Goal: Transaction & Acquisition: Book appointment/travel/reservation

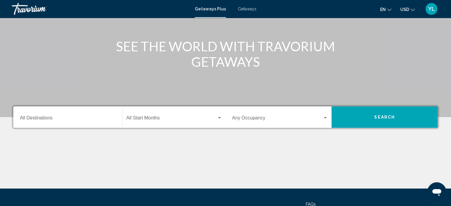
scroll to position [59, 0]
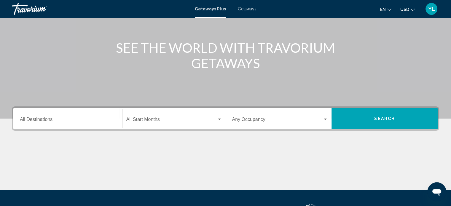
click at [54, 139] on div "Destination All Destinations Start Month All Start Months Occupancy Any Occupan…" at bounding box center [225, 149] width 451 height 84
click at [77, 117] on div "Destination All Destinations" at bounding box center [68, 118] width 96 height 19
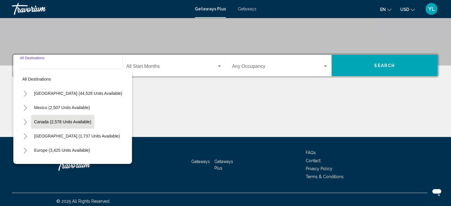
scroll to position [116, 0]
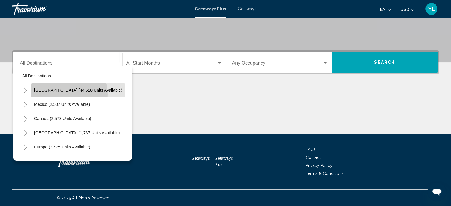
click at [56, 94] on button "[GEOGRAPHIC_DATA] (44,528 units available)" at bounding box center [78, 90] width 94 height 14
type input "**********"
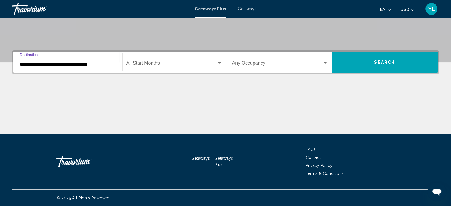
click at [148, 63] on span "Search widget" at bounding box center [171, 64] width 90 height 5
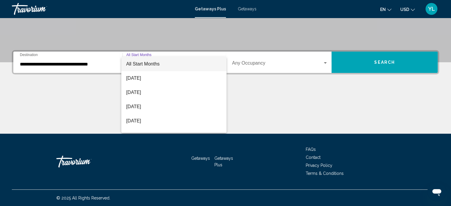
click at [267, 62] on div at bounding box center [225, 103] width 451 height 206
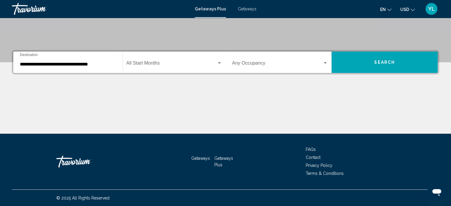
click at [167, 63] on span "Search widget" at bounding box center [171, 64] width 90 height 5
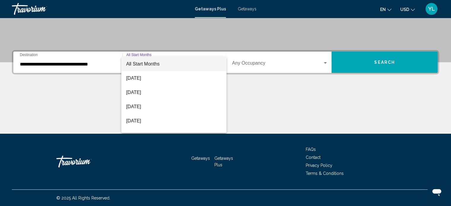
click at [392, 64] on div at bounding box center [225, 103] width 451 height 206
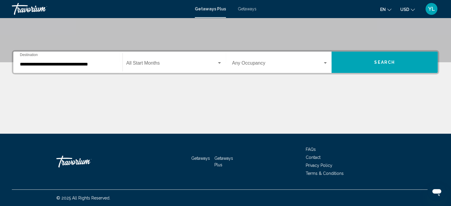
click at [388, 63] on span "Search" at bounding box center [384, 62] width 21 height 5
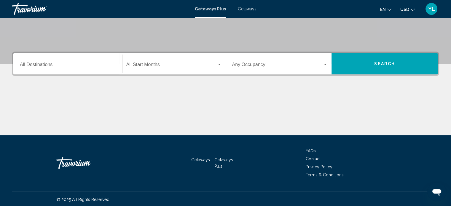
scroll to position [116, 0]
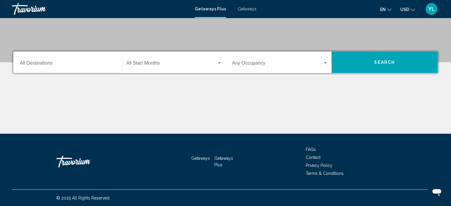
click at [83, 59] on div "Destination All Destinations" at bounding box center [68, 62] width 96 height 19
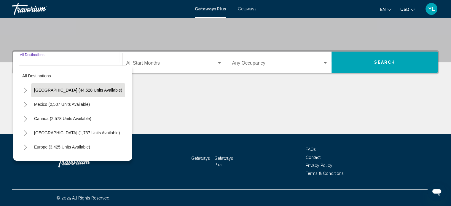
click at [72, 88] on span "[GEOGRAPHIC_DATA] (44,528 units available)" at bounding box center [78, 90] width 88 height 5
type input "**********"
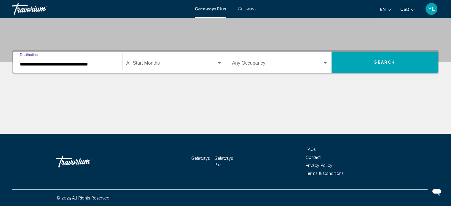
click at [167, 68] on div "Start Month All Start Months" at bounding box center [174, 62] width 96 height 19
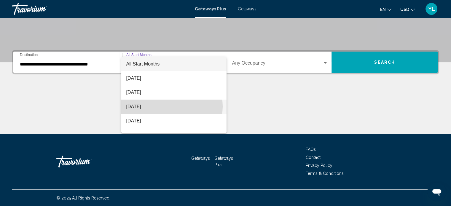
click at [169, 107] on span "[DATE]" at bounding box center [174, 107] width 96 height 14
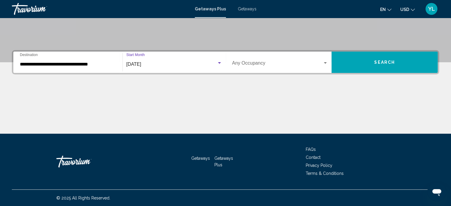
click at [382, 63] on span "Search" at bounding box center [384, 62] width 21 height 5
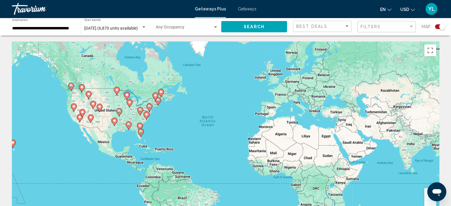
click at [75, 106] on image "Main content" at bounding box center [74, 107] width 4 height 4
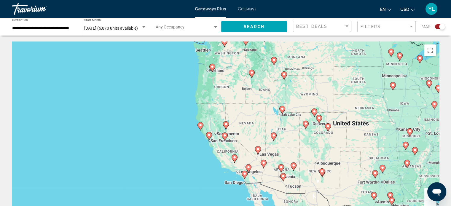
click at [227, 123] on icon "Main content" at bounding box center [225, 126] width 5 height 8
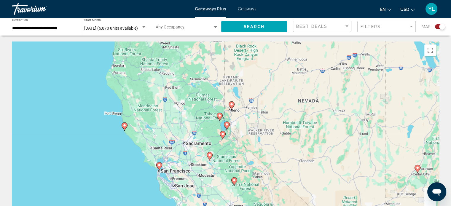
click at [226, 126] on image "Main content" at bounding box center [227, 125] width 4 height 4
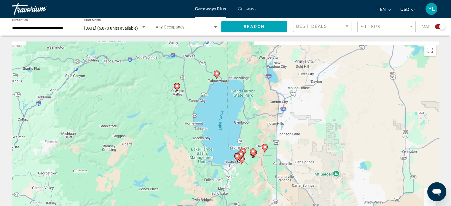
drag, startPoint x: 261, startPoint y: 99, endPoint x: 273, endPoint y: 130, distance: 33.4
click at [273, 130] on div "To navigate, press the arrow keys. To activate drag with keyboard, press Alt + …" at bounding box center [226, 131] width 428 height 178
click at [243, 173] on div "To navigate, press the arrow keys. To activate drag with keyboard, press Alt + …" at bounding box center [226, 131] width 428 height 178
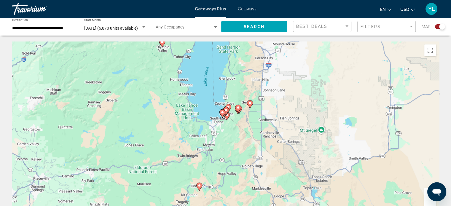
drag, startPoint x: 252, startPoint y: 79, endPoint x: 238, endPoint y: 33, distance: 47.8
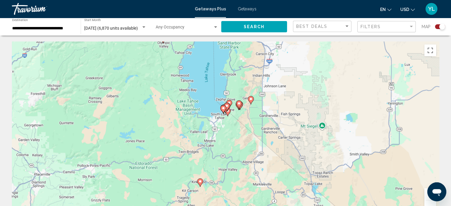
drag, startPoint x: 237, startPoint y: 130, endPoint x: 239, endPoint y: 125, distance: 4.9
click at [239, 125] on div "To navigate, press the arrow keys. To activate drag with keyboard, press Alt + …" at bounding box center [226, 131] width 428 height 178
click at [252, 101] on image "Main content" at bounding box center [251, 99] width 4 height 4
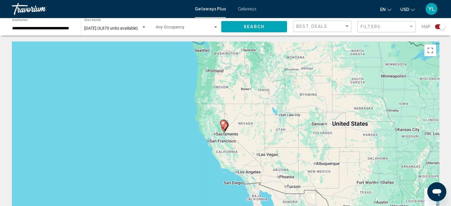
click at [223, 128] on gmp-advanced-marker "Main content" at bounding box center [223, 124] width 6 height 9
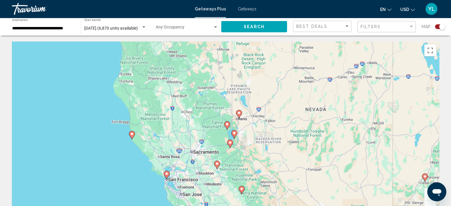
click at [234, 134] on image "Main content" at bounding box center [235, 133] width 4 height 4
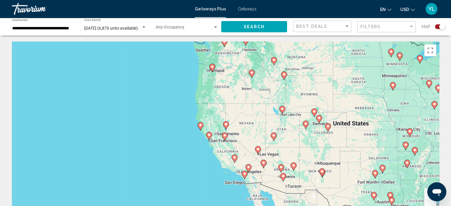
click at [226, 128] on icon "Main content" at bounding box center [226, 125] width 6 height 8
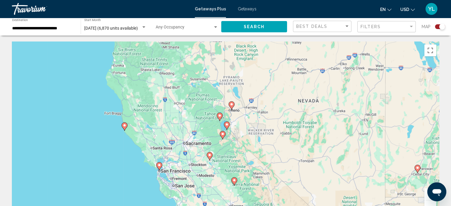
click at [226, 128] on icon "Main content" at bounding box center [226, 126] width 5 height 8
type input "**********"
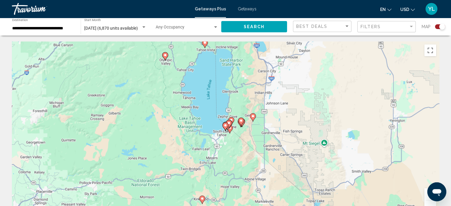
click at [225, 126] on image "Main content" at bounding box center [226, 126] width 4 height 4
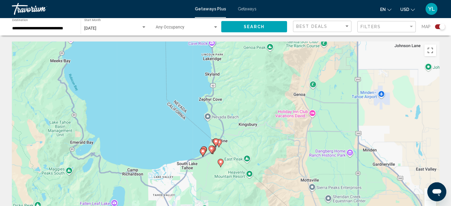
drag, startPoint x: 280, startPoint y: 147, endPoint x: 261, endPoint y: 81, distance: 68.7
click at [261, 81] on div "To activate drag with keyboard, press Alt + Enter. Once in keyboard drag state,…" at bounding box center [226, 131] width 428 height 178
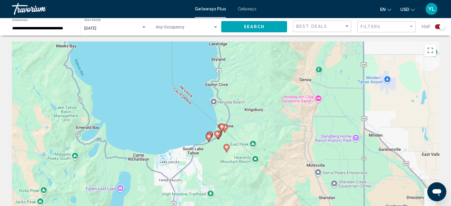
click at [209, 137] on image "Main content" at bounding box center [209, 137] width 4 height 4
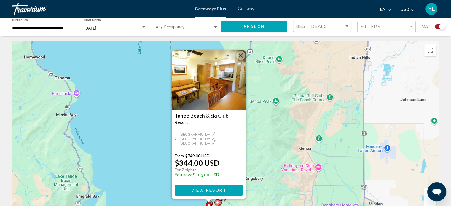
click at [269, 136] on div "To activate drag with keyboard, press Alt + Enter. Once in keyboard drag state,…" at bounding box center [226, 131] width 428 height 178
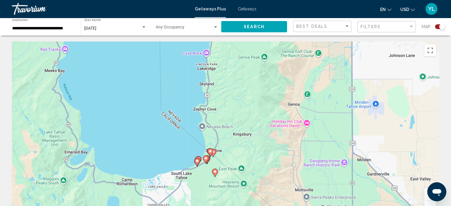
drag, startPoint x: 224, startPoint y: 141, endPoint x: 198, endPoint y: 117, distance: 35.1
click at [214, 92] on div "To activate drag with keyboard, press Alt + Enter. Once in keyboard drag state,…" at bounding box center [226, 131] width 428 height 178
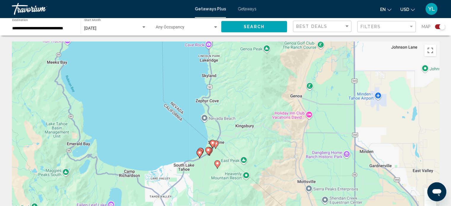
click at [201, 149] on icon "Main content" at bounding box center [200, 152] width 5 height 8
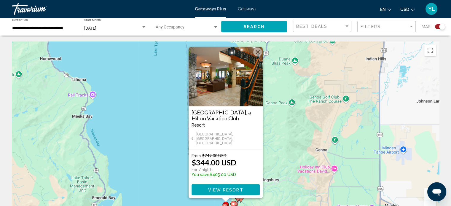
click at [255, 55] on button "Close" at bounding box center [257, 52] width 9 height 9
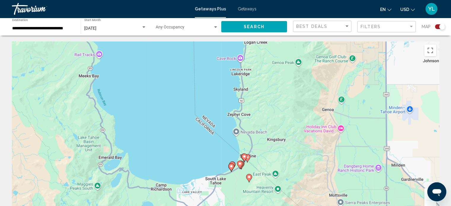
drag, startPoint x: 277, startPoint y: 182, endPoint x: 282, endPoint y: 132, distance: 50.5
click at [283, 131] on div "To activate drag with keyboard, press Alt + Enter. Once in keyboard drag state,…" at bounding box center [226, 131] width 428 height 178
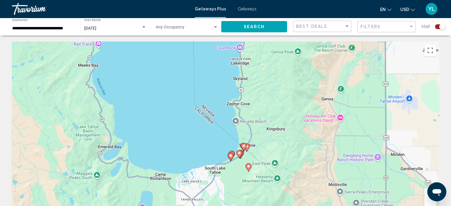
click at [249, 149] on gmp-advanced-marker "Main content" at bounding box center [247, 147] width 6 height 9
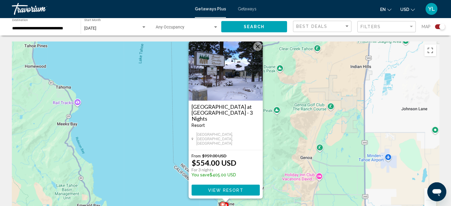
click at [254, 58] on img "Main content" at bounding box center [226, 71] width 74 height 59
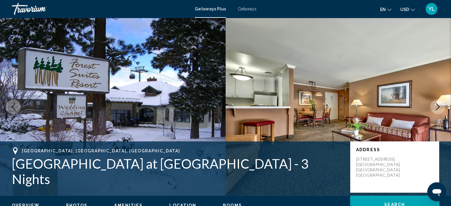
scroll to position [4, 0]
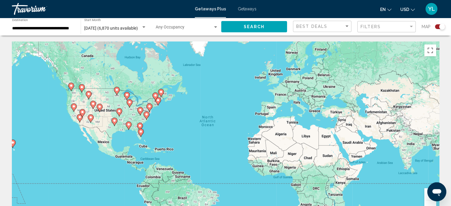
click at [73, 106] on image "Main content" at bounding box center [74, 107] width 4 height 4
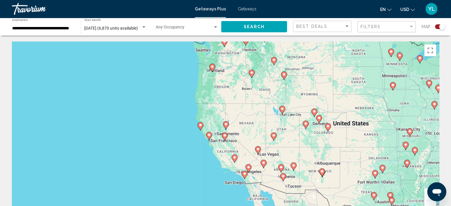
click at [225, 125] on image "Main content" at bounding box center [226, 125] width 4 height 4
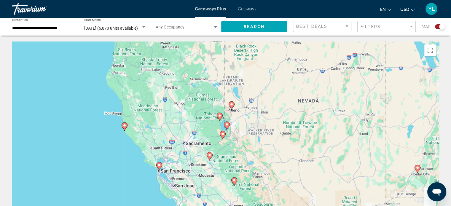
click at [227, 128] on icon "Main content" at bounding box center [226, 126] width 5 height 8
type input "**********"
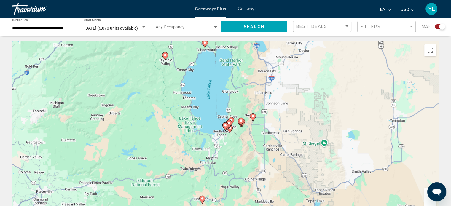
click at [229, 129] on gmp-advanced-marker "Main content" at bounding box center [228, 126] width 6 height 9
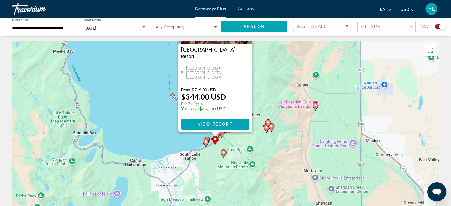
drag, startPoint x: 298, startPoint y: 127, endPoint x: 288, endPoint y: 61, distance: 66.7
click at [288, 61] on div "To activate drag with keyboard, press Alt + Enter. Once in keyboard drag state,…" at bounding box center [226, 131] width 428 height 178
click at [250, 139] on div "To activate drag with keyboard, press Alt + Enter. Once in keyboard drag state,…" at bounding box center [226, 131] width 428 height 178
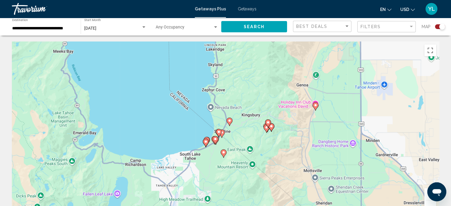
click at [225, 155] on icon "Main content" at bounding box center [223, 154] width 5 height 8
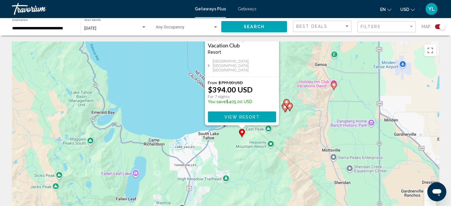
drag, startPoint x: 271, startPoint y: 131, endPoint x: 288, endPoint y: 57, distance: 76.7
click at [288, 57] on div "To activate drag with keyboard, press Alt + Enter. Once in keyboard drag state,…" at bounding box center [226, 131] width 428 height 178
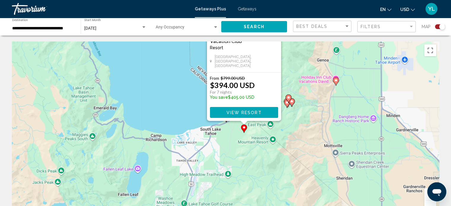
click at [313, 136] on div "To activate drag with keyboard, press Alt + Enter. Once in keyboard drag state,…" at bounding box center [226, 131] width 428 height 178
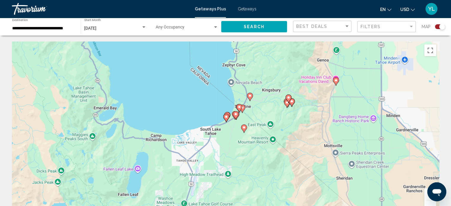
click at [233, 115] on gmp-advanced-marker "Main content" at bounding box center [236, 115] width 6 height 9
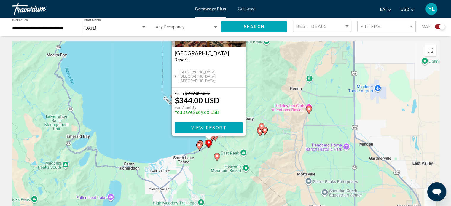
drag, startPoint x: 324, startPoint y: 144, endPoint x: 306, endPoint y: 77, distance: 69.3
click at [306, 77] on div "To activate drag with keyboard, press Alt + Enter. Once in keyboard drag state,…" at bounding box center [226, 131] width 428 height 178
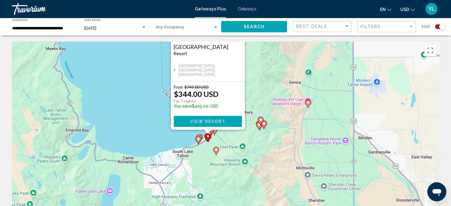
click at [240, 143] on div "To activate drag with keyboard, press Alt + Enter. Once in keyboard drag state,…" at bounding box center [226, 131] width 428 height 178
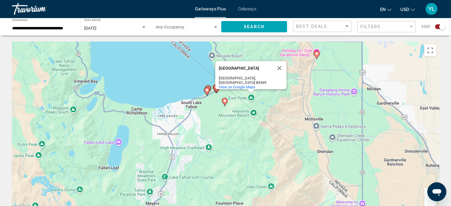
drag, startPoint x: 418, startPoint y: 170, endPoint x: 412, endPoint y: 122, distance: 48.2
click at [427, 120] on div "To activate drag with keyboard, press Alt + Enter. Once in keyboard drag state,…" at bounding box center [226, 131] width 428 height 178
click at [279, 111] on div "To activate drag with keyboard, press Alt + Enter. Once in keyboard drag state,…" at bounding box center [226, 131] width 428 height 178
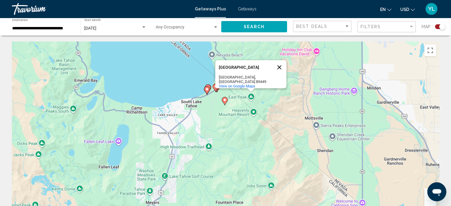
click at [278, 71] on button "Close" at bounding box center [279, 67] width 14 height 14
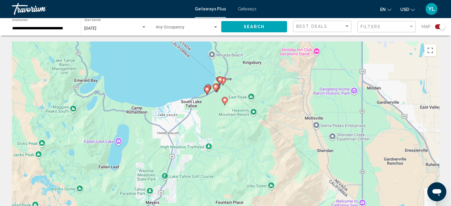
click at [218, 78] on icon "Main content" at bounding box center [219, 81] width 5 height 8
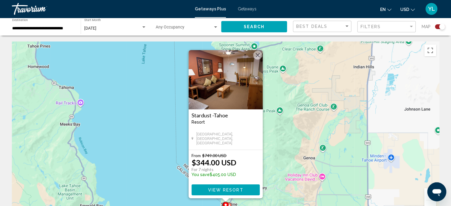
click at [300, 131] on div "To activate drag with keyboard, press Alt + Enter. Once in keyboard drag state,…" at bounding box center [226, 131] width 428 height 178
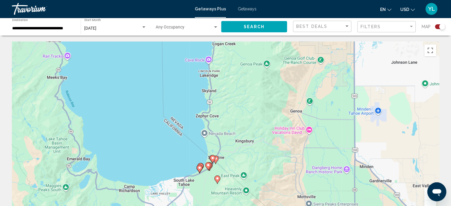
drag, startPoint x: 249, startPoint y: 169, endPoint x: 235, endPoint y: 111, distance: 59.6
click at [235, 111] on div "To activate drag with keyboard, press Alt + Enter. Once in keyboard drag state,…" at bounding box center [226, 131] width 428 height 178
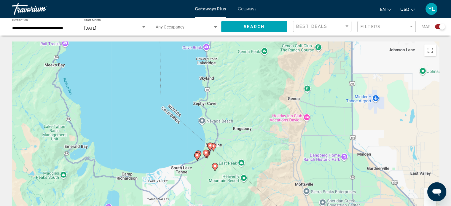
click at [213, 146] on image "Main content" at bounding box center [214, 146] width 4 height 4
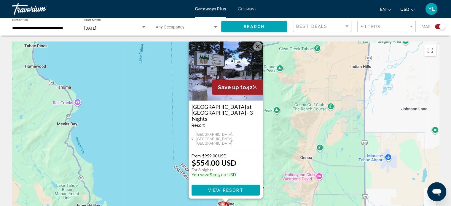
click at [265, 153] on div "To activate drag with keyboard, press Alt + Enter. Once in keyboard drag state,…" at bounding box center [226, 131] width 428 height 178
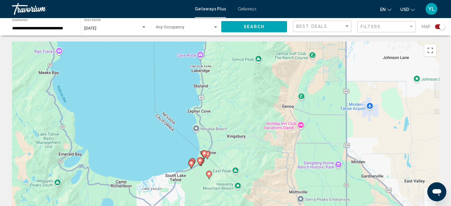
drag, startPoint x: 303, startPoint y: 123, endPoint x: 281, endPoint y: 69, distance: 58.1
click at [284, 66] on div "To activate drag with keyboard, press Alt + Enter. Once in keyboard drag state,…" at bounding box center [226, 131] width 428 height 178
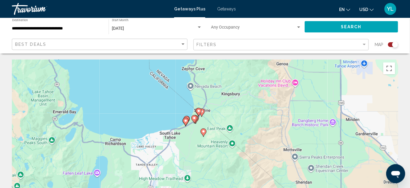
drag, startPoint x: 199, startPoint y: 145, endPoint x: 213, endPoint y: 85, distance: 61.9
click at [213, 85] on div "To activate drag with keyboard, press Alt + Enter. Once in keyboard drag state,…" at bounding box center [205, 148] width 386 height 178
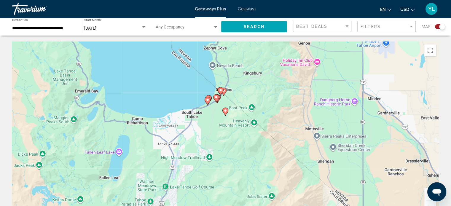
click at [441, 28] on div "Search widget" at bounding box center [442, 27] width 6 height 6
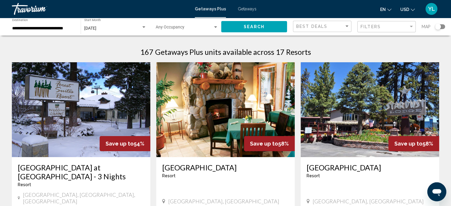
click at [439, 24] on div "Search widget" at bounding box center [438, 27] width 6 height 6
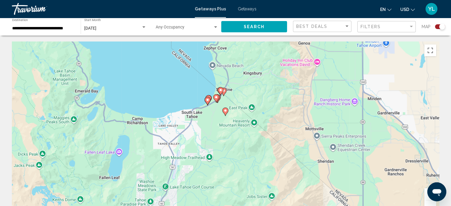
click at [438, 26] on div "Search widget" at bounding box center [440, 26] width 10 height 5
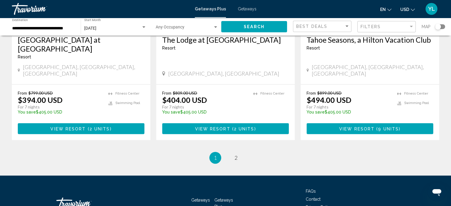
scroll to position [769, 0]
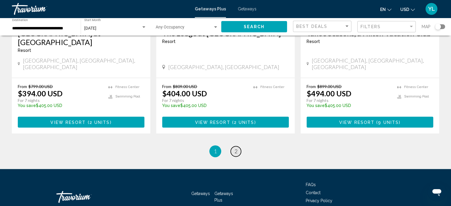
click at [238, 146] on link "page 2" at bounding box center [236, 151] width 10 height 10
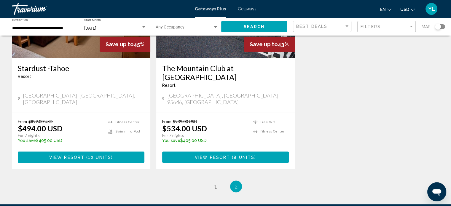
scroll to position [326, 0]
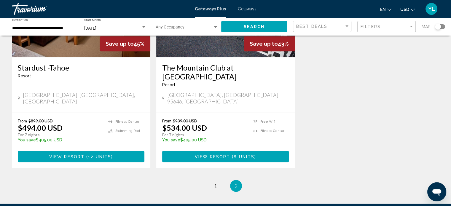
click at [130, 25] on div "October 2025 Start Month All Start Months" at bounding box center [115, 27] width 62 height 16
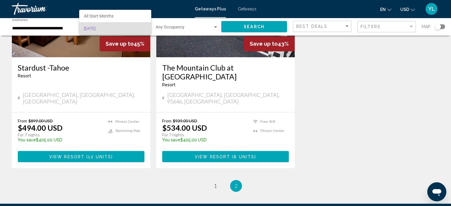
click at [106, 26] on span "[DATE]" at bounding box center [115, 28] width 62 height 12
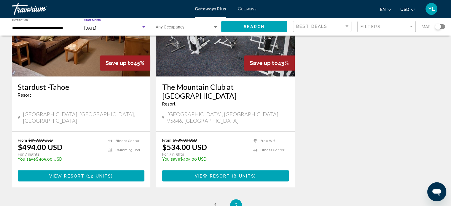
scroll to position [356, 0]
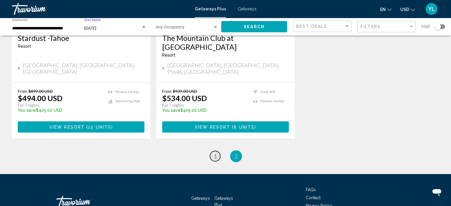
click at [215, 153] on span "1" at bounding box center [215, 156] width 3 height 7
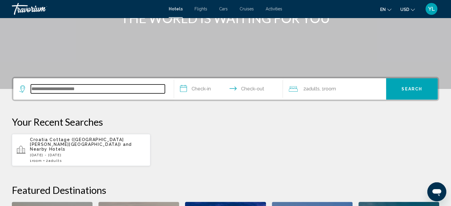
click at [104, 85] on input "Search widget" at bounding box center [98, 89] width 134 height 9
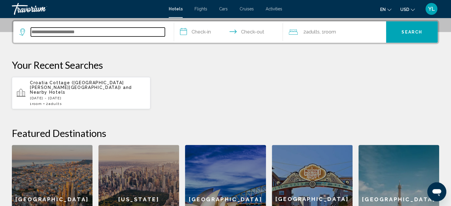
scroll to position [147, 0]
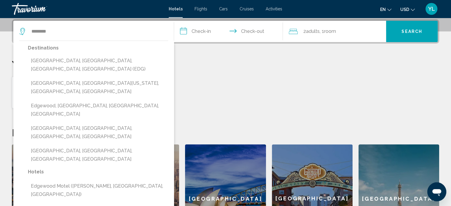
type input "**********"
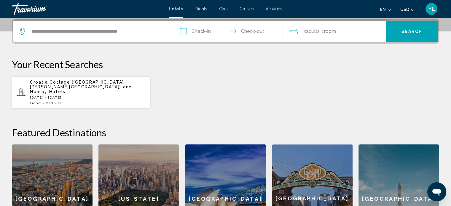
click at [209, 30] on input "**********" at bounding box center [230, 32] width 112 height 23
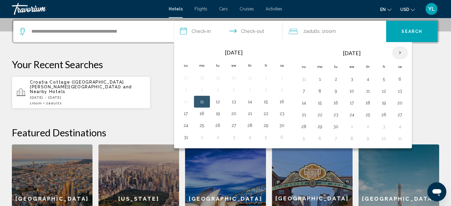
click at [398, 52] on th "Next month" at bounding box center [400, 52] width 16 height 13
click at [383, 114] on button "24" at bounding box center [383, 115] width 9 height 8
click at [396, 115] on button "25" at bounding box center [400, 115] width 9 height 8
type input "**********"
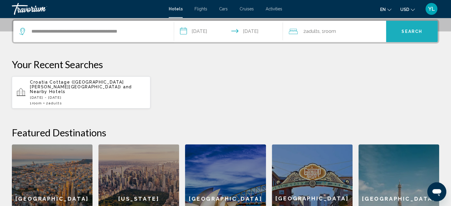
click at [407, 42] on button "Search" at bounding box center [412, 31] width 52 height 21
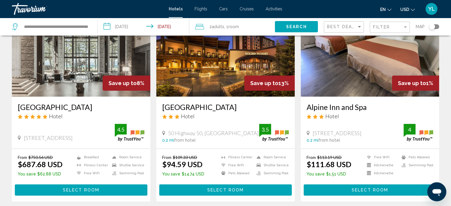
scroll to position [59, 0]
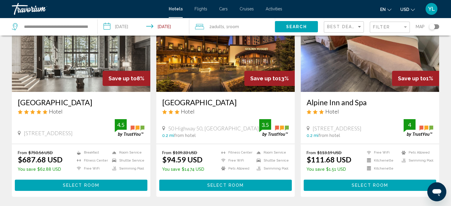
click at [71, 62] on img "Main content" at bounding box center [81, 44] width 139 height 95
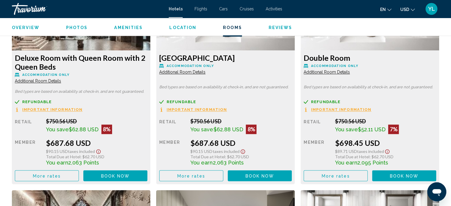
scroll to position [894, 0]
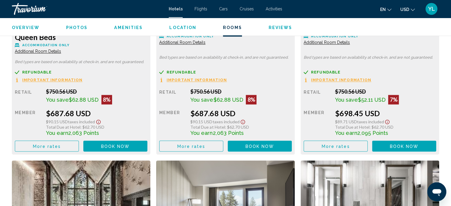
click at [114, 144] on span "Book now" at bounding box center [115, 146] width 29 height 5
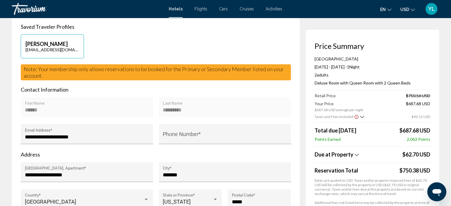
scroll to position [148, 0]
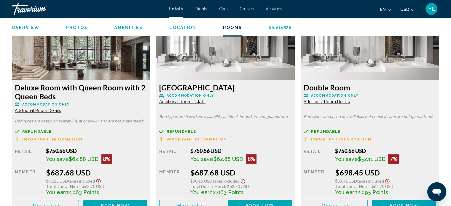
scroll to position [864, 0]
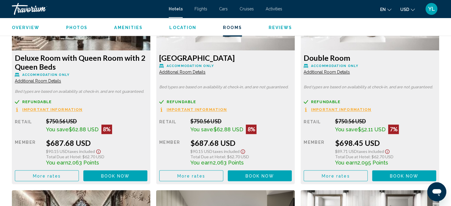
click at [130, 176] on span "Book now" at bounding box center [115, 176] width 29 height 5
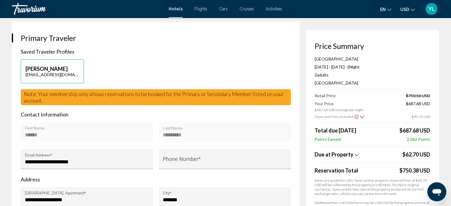
scroll to position [119, 0]
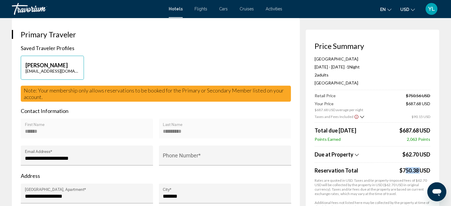
drag, startPoint x: 402, startPoint y: 170, endPoint x: 418, endPoint y: 169, distance: 16.0
click at [418, 169] on div "$750.38 USD" at bounding box center [415, 170] width 31 height 7
drag, startPoint x: 409, startPoint y: 140, endPoint x: 420, endPoint y: 139, distance: 10.7
click at [420, 139] on span "2,063 Points" at bounding box center [418, 139] width 23 height 5
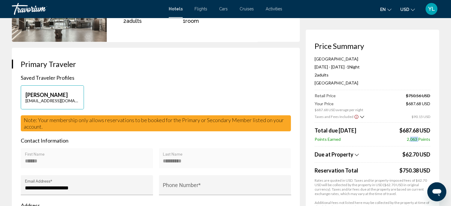
scroll to position [0, 0]
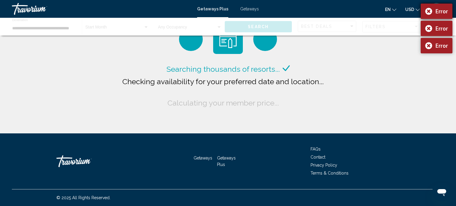
click at [422, 14] on div "Error" at bounding box center [436, 11] width 32 height 15
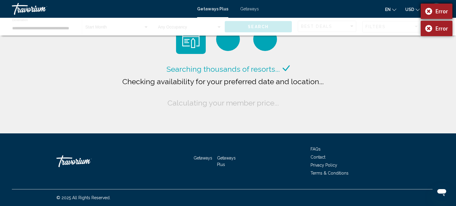
click at [428, 14] on div "Error" at bounding box center [436, 11] width 32 height 15
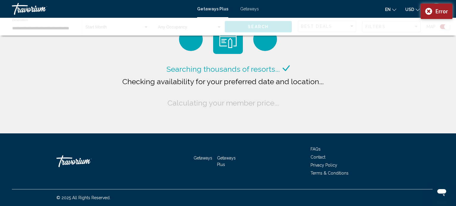
click at [427, 15] on div "Error" at bounding box center [436, 11] width 32 height 15
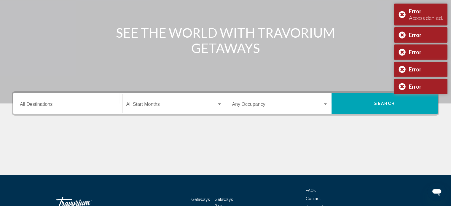
scroll to position [116, 0]
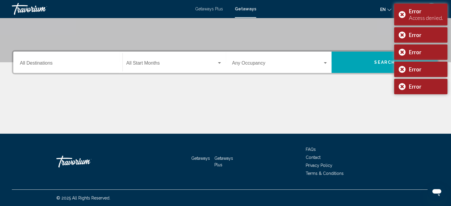
click at [89, 69] on div "Destination All Destinations" at bounding box center [68, 62] width 96 height 19
click at [77, 62] on input "Destination All Destinations" at bounding box center [68, 64] width 96 height 5
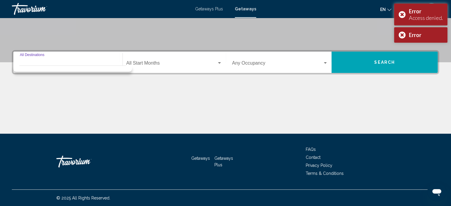
click at [77, 62] on input "Destination All Destinations" at bounding box center [68, 64] width 96 height 5
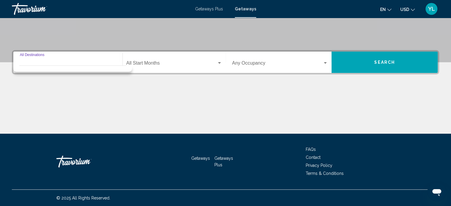
click at [44, 61] on div "Destination All Destinations" at bounding box center [68, 62] width 96 height 19
click at [44, 62] on input "Destination All Destinations" at bounding box center [68, 64] width 96 height 5
click at [58, 64] on input "Destination All Destinations" at bounding box center [68, 64] width 96 height 5
click at [60, 62] on input "Destination All Destinations" at bounding box center [68, 64] width 96 height 5
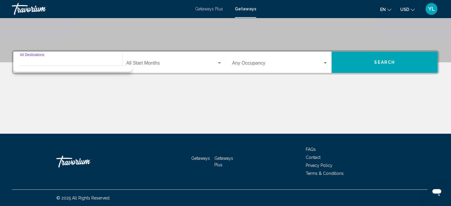
click at [60, 62] on input "Destination All Destinations" at bounding box center [68, 64] width 96 height 5
click at [172, 65] on span "Search widget" at bounding box center [171, 64] width 90 height 5
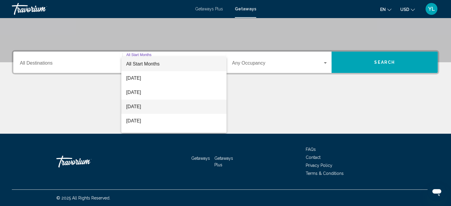
click at [169, 106] on span "[DATE]" at bounding box center [174, 107] width 96 height 14
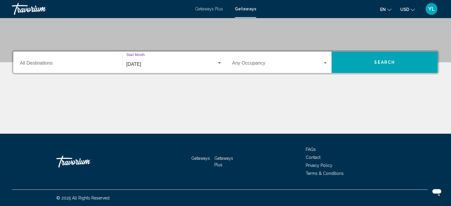
click at [65, 62] on input "Destination All Destinations" at bounding box center [68, 64] width 96 height 5
click at [66, 62] on input "Destination All Destinations" at bounding box center [68, 64] width 96 height 5
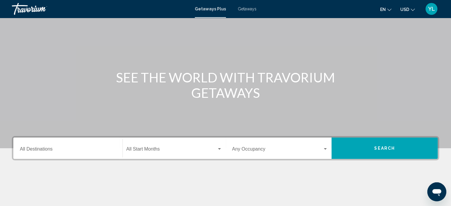
drag, startPoint x: 96, startPoint y: 142, endPoint x: 93, endPoint y: 144, distance: 3.6
click at [95, 142] on div "Destination All Destinations" at bounding box center [68, 148] width 96 height 19
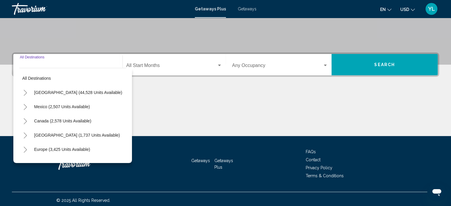
scroll to position [116, 0]
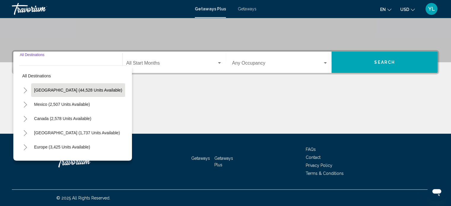
click at [69, 92] on span "[GEOGRAPHIC_DATA] (44,528 units available)" at bounding box center [78, 90] width 88 height 5
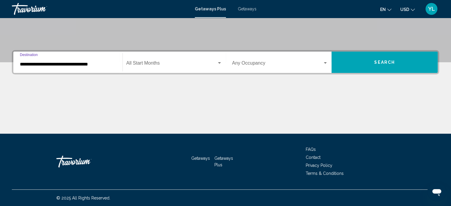
click at [102, 65] on input "**********" at bounding box center [68, 64] width 96 height 5
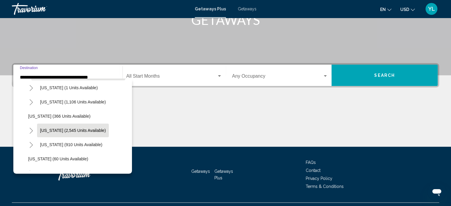
scroll to position [59, 0]
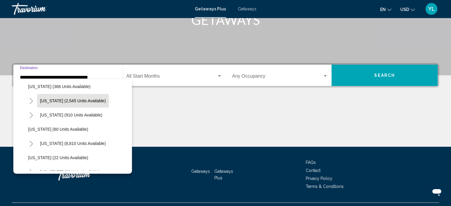
click at [64, 101] on span "[US_STATE] (2,545 units available)" at bounding box center [73, 101] width 66 height 5
type input "**********"
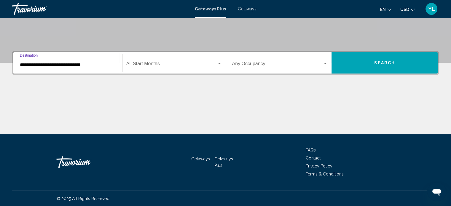
scroll to position [116, 0]
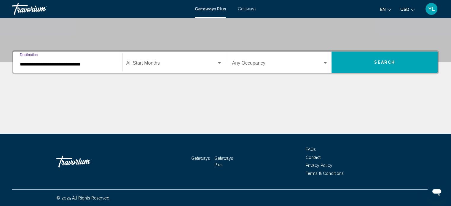
click at [162, 64] on span "Search widget" at bounding box center [171, 64] width 90 height 5
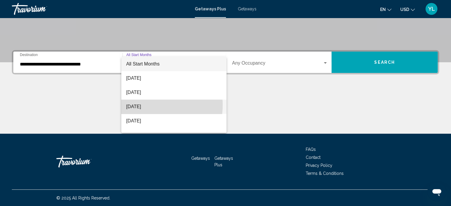
click at [147, 105] on span "[DATE]" at bounding box center [174, 107] width 96 height 14
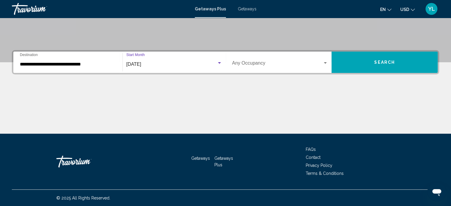
click at [392, 59] on button "Search" at bounding box center [385, 62] width 106 height 21
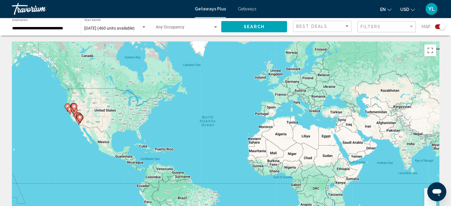
click at [441, 25] on div "Search widget" at bounding box center [442, 27] width 6 height 6
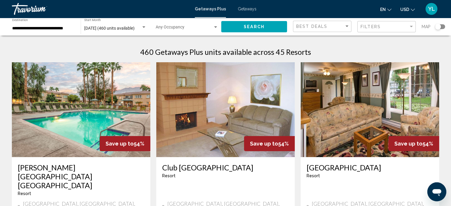
click at [438, 31] on div "Map" at bounding box center [433, 27] width 23 height 12
click at [439, 28] on div "Search widget" at bounding box center [438, 27] width 6 height 6
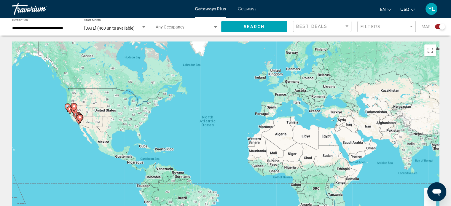
click at [69, 109] on image "Main content" at bounding box center [70, 109] width 4 height 4
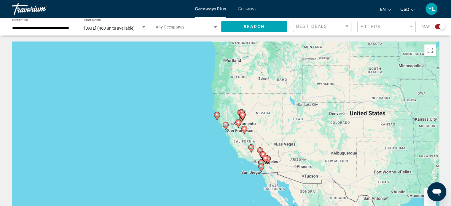
click at [227, 117] on div "To activate drag with keyboard, press Alt + Enter. Once in keyboard drag state,…" at bounding box center [226, 131] width 428 height 178
click at [243, 117] on icon "Main content" at bounding box center [242, 116] width 5 height 8
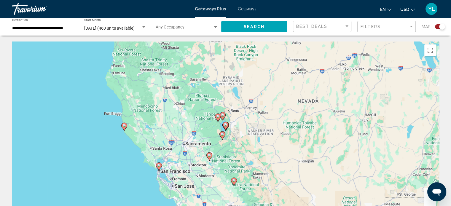
click at [227, 126] on image "Main content" at bounding box center [226, 125] width 4 height 4
type input "**********"
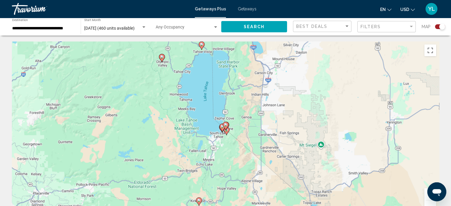
click at [227, 126] on icon "Main content" at bounding box center [225, 126] width 5 height 8
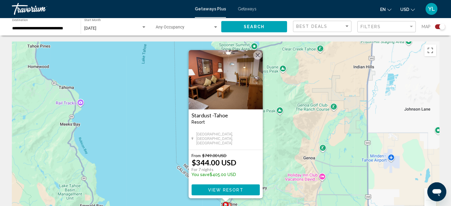
click at [441, 28] on div "Search widget" at bounding box center [442, 27] width 6 height 6
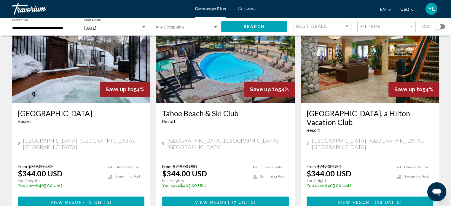
scroll to position [267, 0]
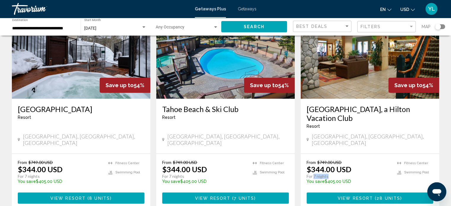
drag, startPoint x: 314, startPoint y: 164, endPoint x: 330, endPoint y: 164, distance: 15.7
click at [330, 174] on p "For 7 nights" at bounding box center [349, 176] width 85 height 5
click at [368, 196] on span "View Resort" at bounding box center [355, 198] width 35 height 5
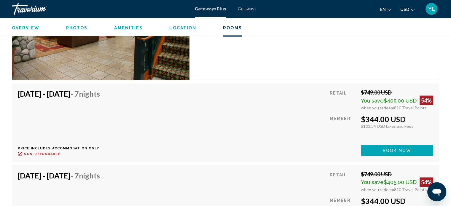
scroll to position [1131, 0]
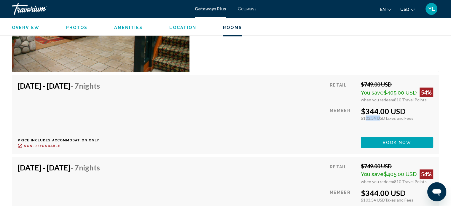
drag, startPoint x: 363, startPoint y: 112, endPoint x: 375, endPoint y: 108, distance: 13.1
click at [377, 116] on div "$103.54 USD Taxes and Fees" at bounding box center [397, 118] width 72 height 5
drag, startPoint x: 382, startPoint y: 107, endPoint x: 360, endPoint y: 101, distance: 23.0
click at [360, 101] on div "Retail $749.00 USD You save $405.00 USD 54% when you redeem 810 Travel Points M…" at bounding box center [382, 114] width 104 height 67
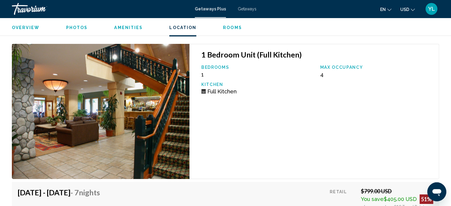
scroll to position [1988, 0]
